Goal: Task Accomplishment & Management: Manage account settings

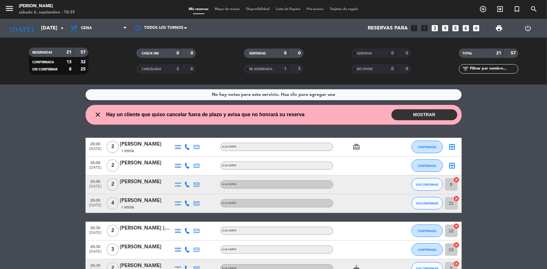
drag, startPoint x: 542, startPoint y: 141, endPoint x: 514, endPoint y: 195, distance: 60.0
click at [501, 119] on wont-attend-reservations "close Hay un cliente que quiso cancelar fuera de plazo y avisa que no honrará s…" at bounding box center [273, 115] width 547 height 20
click at [502, 120] on wont-attend-reservations "close Hay un cliente que quiso cancelar fuera de plazo y avisa que no honrará s…" at bounding box center [273, 115] width 547 height 20
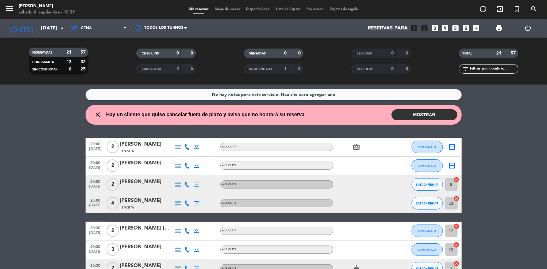
click at [442, 113] on button "MOSTRAR" at bounding box center [425, 114] width 66 height 11
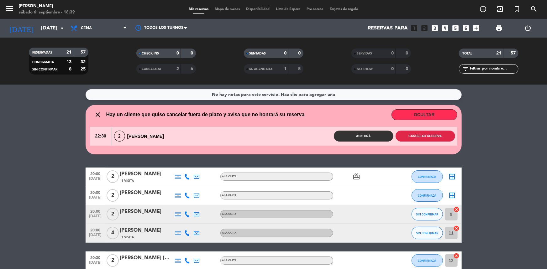
click at [429, 135] on button "Cancelar reserva" at bounding box center [426, 136] width 60 height 11
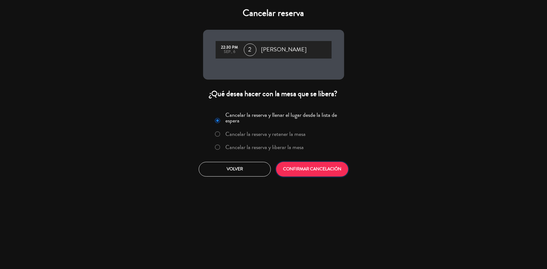
click at [313, 172] on button "CONFIRMAR CANCELACIÓN" at bounding box center [312, 169] width 72 height 15
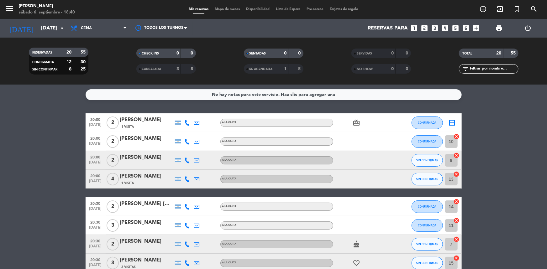
drag, startPoint x: 492, startPoint y: 185, endPoint x: 493, endPoint y: 175, distance: 9.8
drag, startPoint x: 535, startPoint y: 243, endPoint x: 538, endPoint y: 250, distance: 7.0
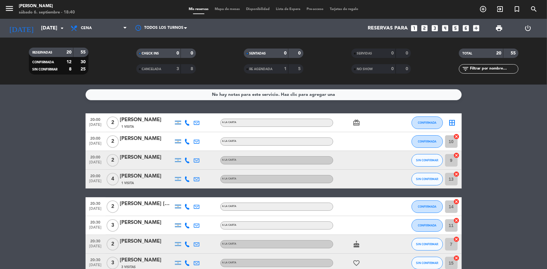
drag, startPoint x: 538, startPoint y: 250, endPoint x: 412, endPoint y: 182, distance: 143.0
click at [458, 138] on icon "cancel" at bounding box center [457, 137] width 6 height 6
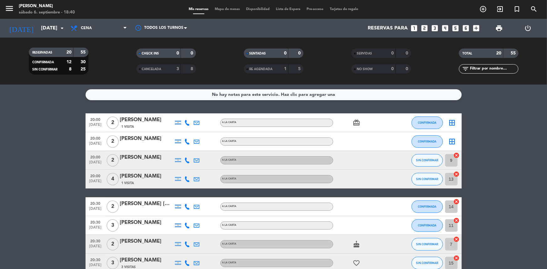
drag, startPoint x: 523, startPoint y: 192, endPoint x: 521, endPoint y: 188, distance: 4.4
drag, startPoint x: 520, startPoint y: 192, endPoint x: 521, endPoint y: 186, distance: 6.0
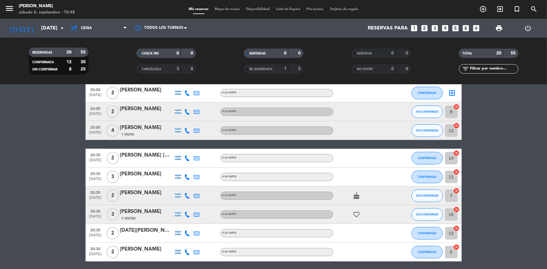
scroll to position [57, 0]
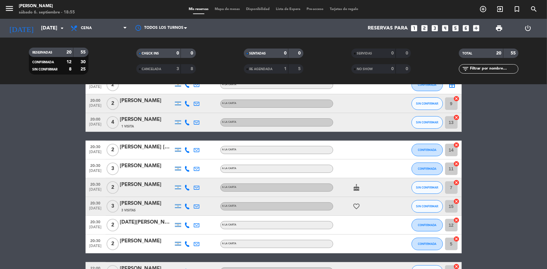
click at [184, 205] on div at bounding box center [187, 206] width 9 height 19
click at [186, 205] on icon at bounding box center [188, 207] width 6 height 6
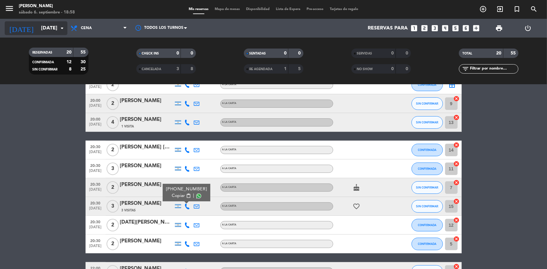
click at [57, 26] on input "[DATE]" at bounding box center [71, 28] width 66 height 12
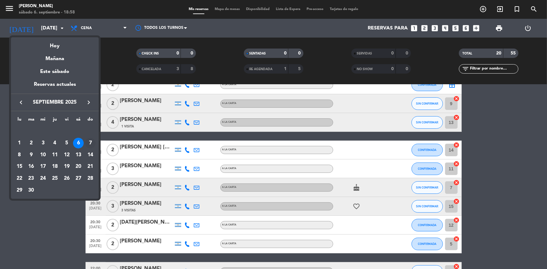
click at [87, 140] on div "7" at bounding box center [90, 143] width 11 height 11
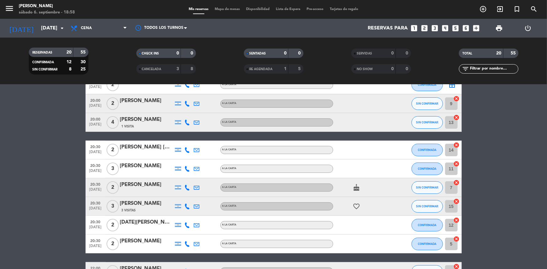
type input "[DATE]"
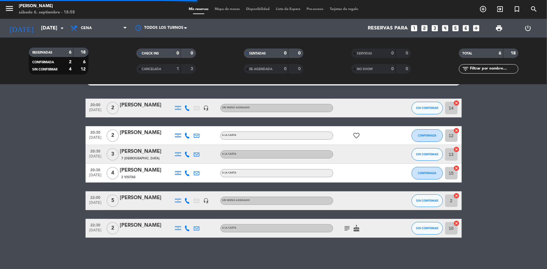
scroll to position [15, 0]
click at [507, 135] on bookings-row "20:00 [DATE] 2 [PERSON_NAME] headset_mic Sin menú asignado SIN CONFIRMAR 14 can…" at bounding box center [273, 168] width 547 height 139
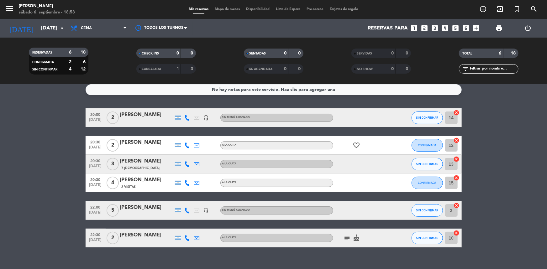
scroll to position [0, 0]
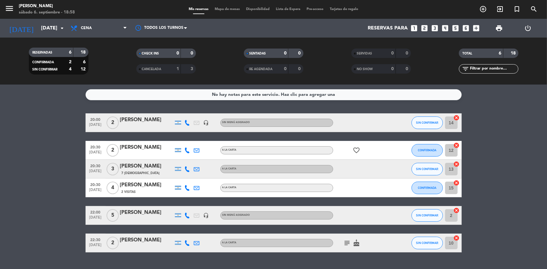
click at [82, 14] on div "menu [PERSON_NAME] [DATE] 6. septiembre - 18:58" at bounding box center [68, 9] width 137 height 15
click at [87, 23] on span "Cena" at bounding box center [98, 28] width 63 height 14
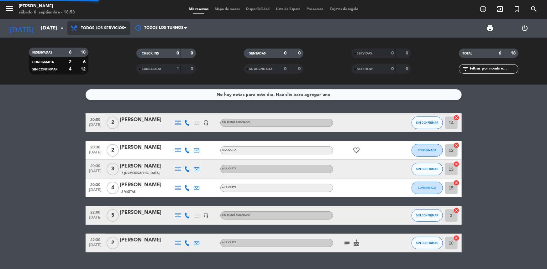
click at [96, 40] on div "menu [PERSON_NAME] [DATE] 6. septiembre - 18:58 Mis reservas Mapa de mesas Disp…" at bounding box center [273, 42] width 547 height 85
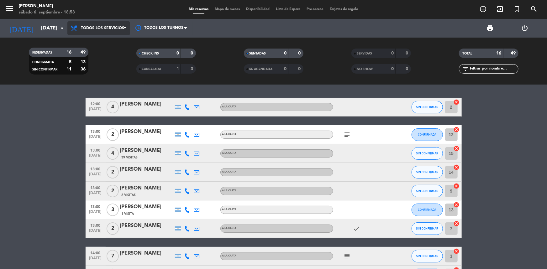
click at [78, 30] on icon at bounding box center [74, 28] width 9 height 8
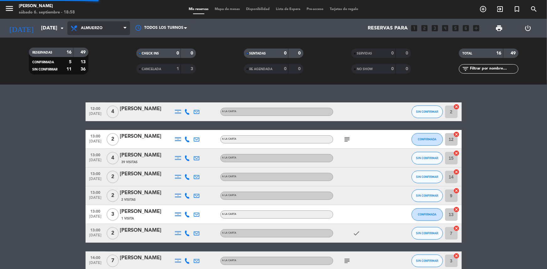
click at [83, 67] on div "menu [PERSON_NAME] [DATE] 6. septiembre - 18:58 Mis reservas Mapa de mesas Disp…" at bounding box center [273, 42] width 547 height 85
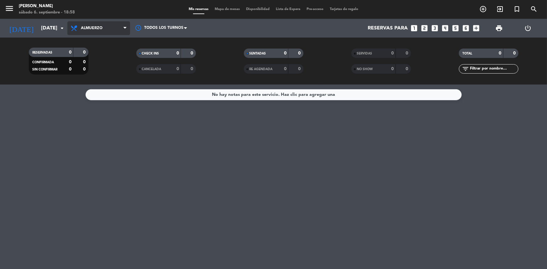
click at [89, 34] on span "Almuerzo" at bounding box center [98, 28] width 63 height 14
click at [97, 72] on div "menu [PERSON_NAME] [DATE] 6. septiembre - 18:58 Mis reservas Mapa de mesas Disp…" at bounding box center [273, 42] width 547 height 85
click at [121, 31] on span "Almuerzo" at bounding box center [98, 28] width 63 height 14
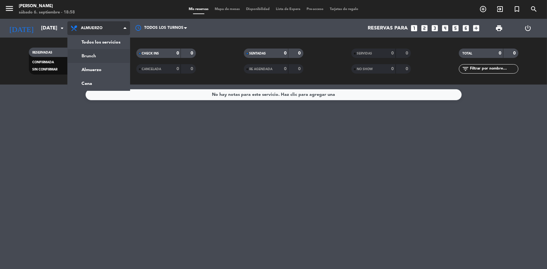
click at [110, 57] on div "menu [PERSON_NAME] [DATE] 6. septiembre - 18:58 Mis reservas Mapa de mesas Disp…" at bounding box center [273, 42] width 547 height 85
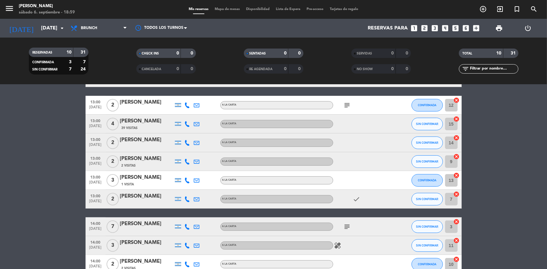
scroll to position [81, 0]
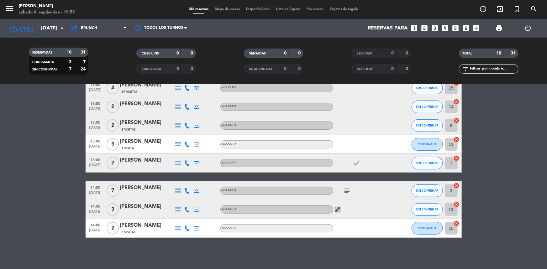
click at [490, 185] on bookings-row "12:00 [DATE] 4 [PERSON_NAME] A LA CARTA SIN CONFIRMAR 2 cancel 13:00 [DATE] 2 […" at bounding box center [273, 135] width 547 height 206
click at [348, 191] on icon "subject" at bounding box center [348, 191] width 8 height 8
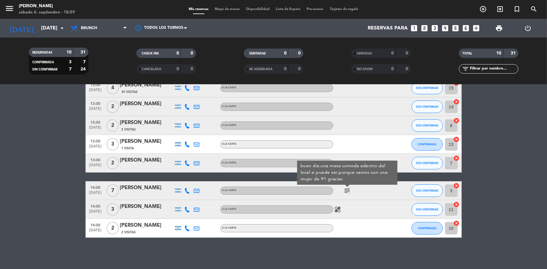
scroll to position [24, 0]
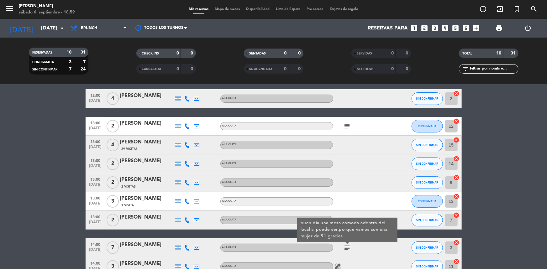
click at [493, 194] on bookings-row "12:00 [DATE] 4 [PERSON_NAME] A LA CARTA SIN CONFIRMAR 2 cancel 13:00 [DATE] 2 […" at bounding box center [273, 192] width 547 height 206
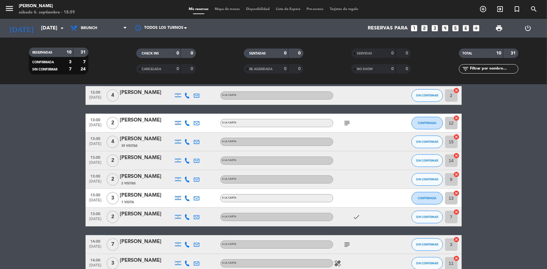
scroll to position [28, 0]
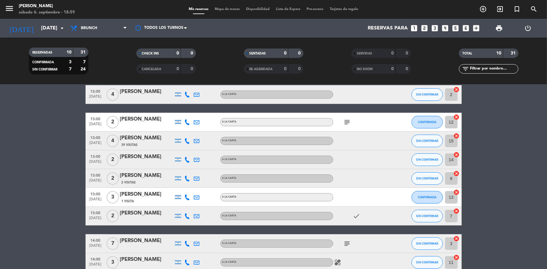
click at [536, 210] on bookings-row "12:00 [DATE] 4 [PERSON_NAME] A LA CARTA SIN CONFIRMAR 2 cancel 13:00 [DATE] 2 […" at bounding box center [273, 188] width 547 height 206
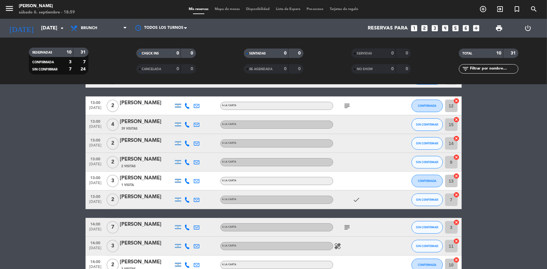
scroll to position [57, 0]
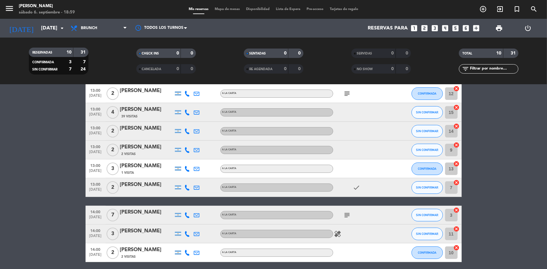
click at [478, 159] on bookings-row "12:00 [DATE] 4 [PERSON_NAME] A LA CARTA SIN CONFIRMAR 2 cancel 13:00 [DATE] 2 […" at bounding box center [273, 160] width 547 height 206
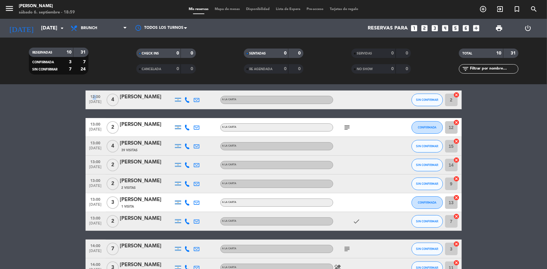
scroll to position [28, 0]
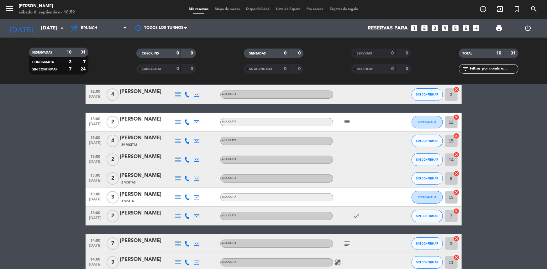
click at [498, 127] on bookings-row "12:00 [DATE] 4 [PERSON_NAME] A LA CARTA SIN CONFIRMAR 2 cancel 13:00 [DATE] 2 […" at bounding box center [273, 188] width 547 height 206
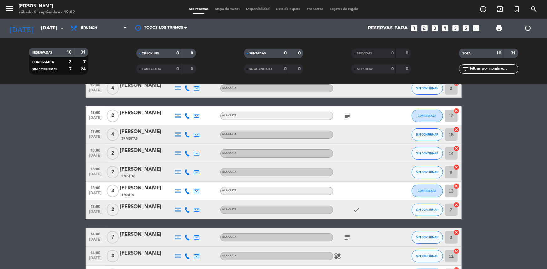
scroll to position [81, 0]
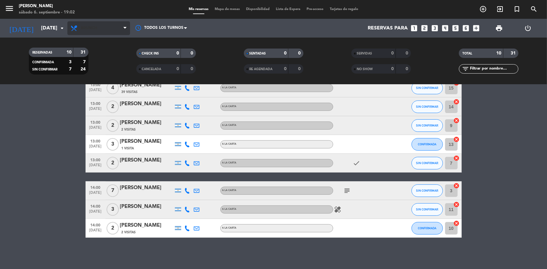
click at [109, 24] on span "Brunch" at bounding box center [98, 28] width 63 height 14
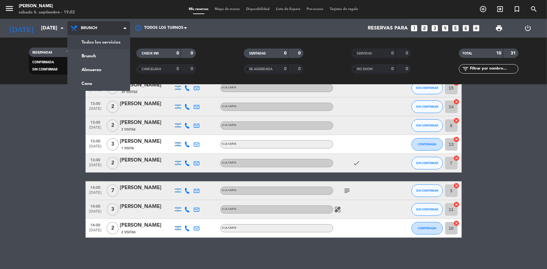
click at [113, 44] on div "menu [PERSON_NAME] [DATE] 6. septiembre - 19:02 Mis reservas Mapa de mesas Disp…" at bounding box center [273, 42] width 547 height 85
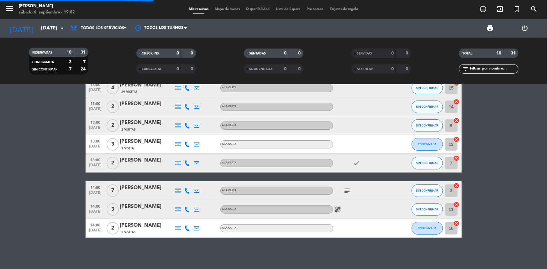
scroll to position [66, 0]
